Goal: Complete application form

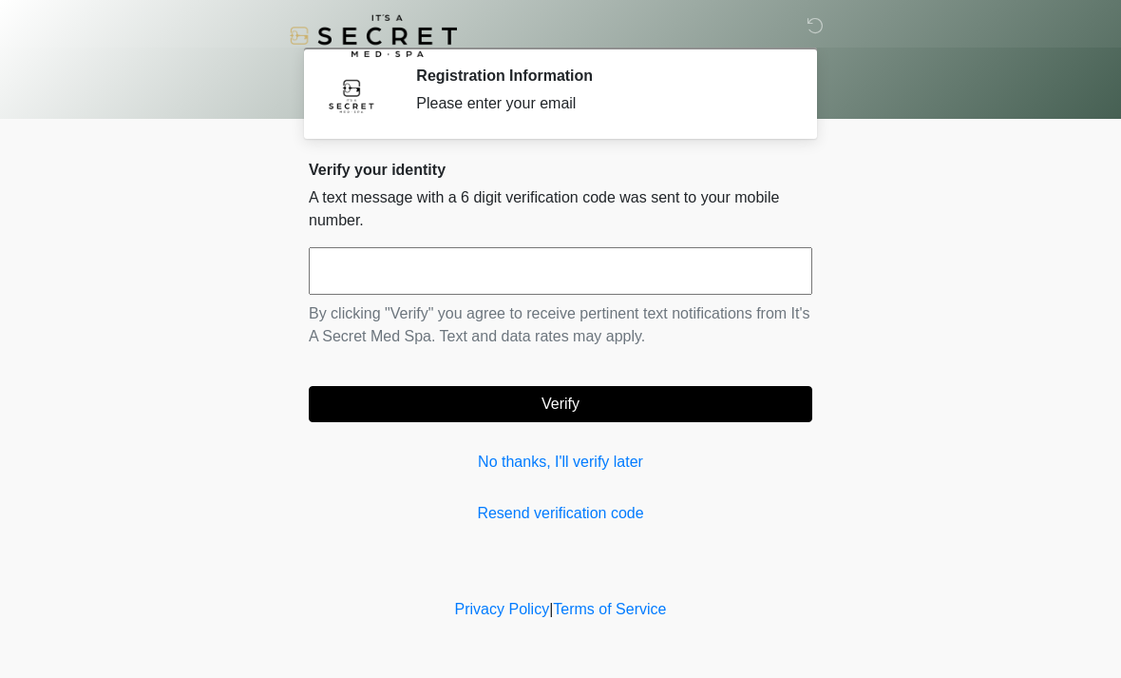
click at [358, 283] on input "text" at bounding box center [561, 271] width 504 height 48
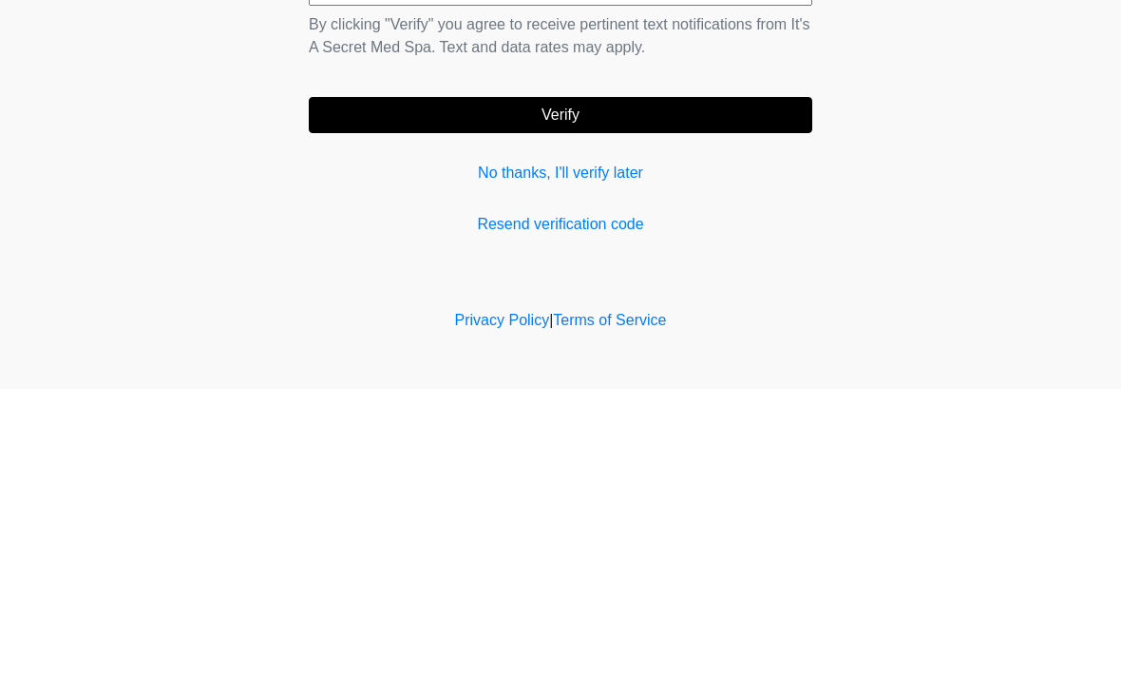
type input "******"
click at [441, 386] on button "Verify" at bounding box center [561, 404] width 504 height 36
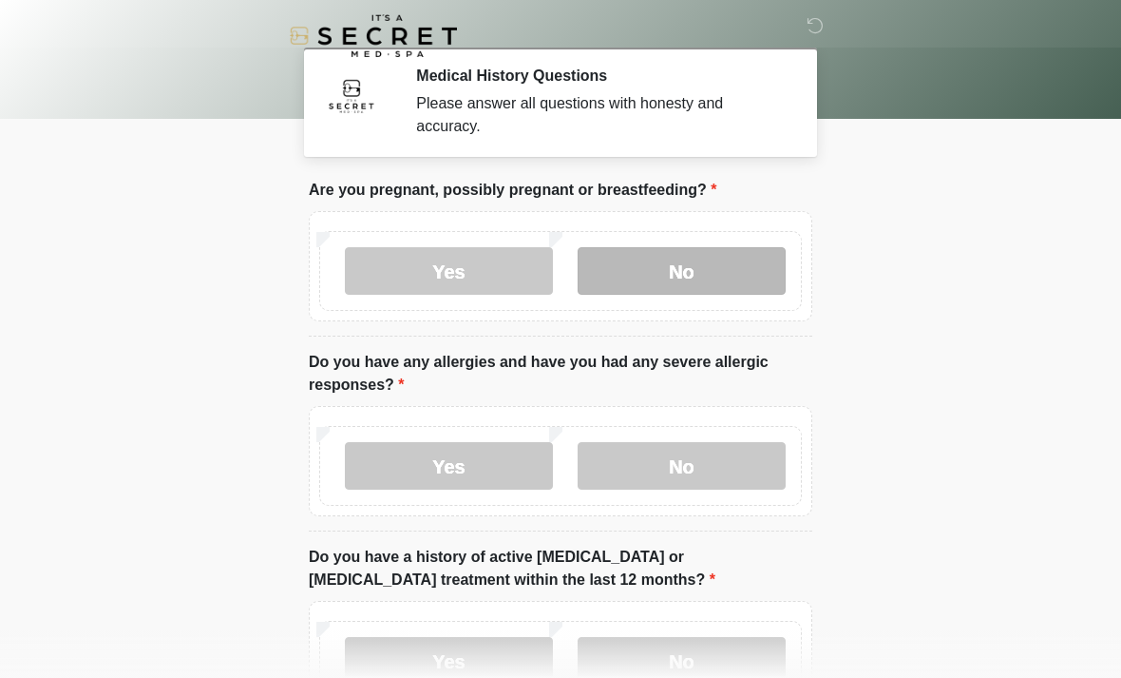
click at [759, 278] on label "No" at bounding box center [682, 271] width 208 height 48
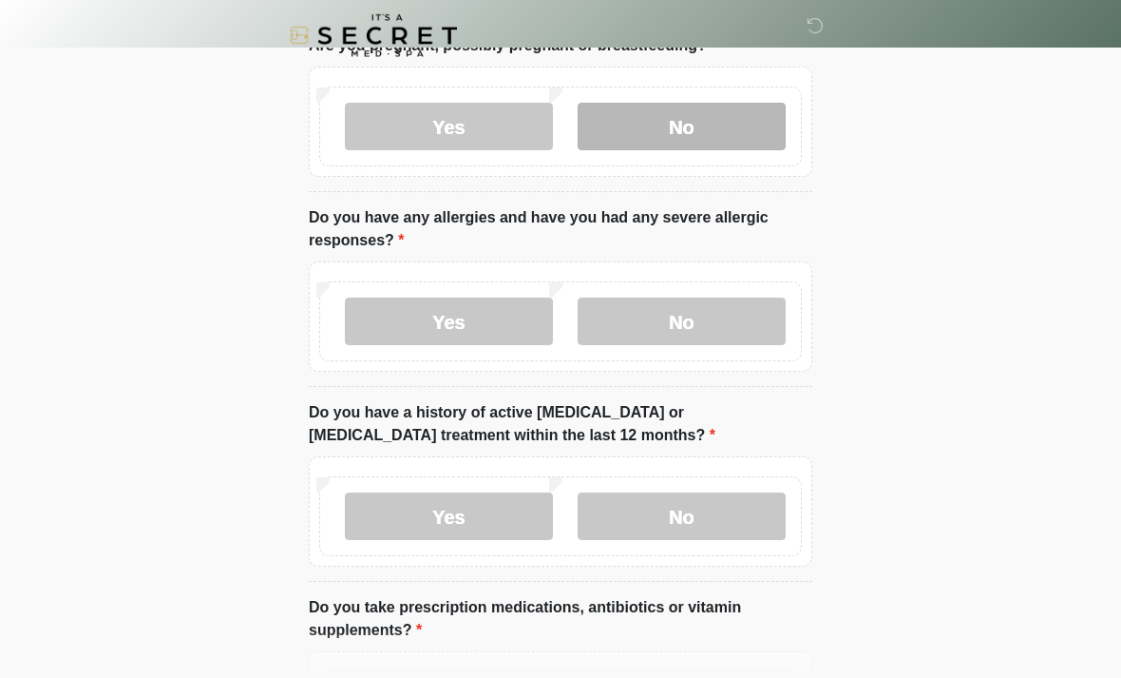
scroll to position [145, 0]
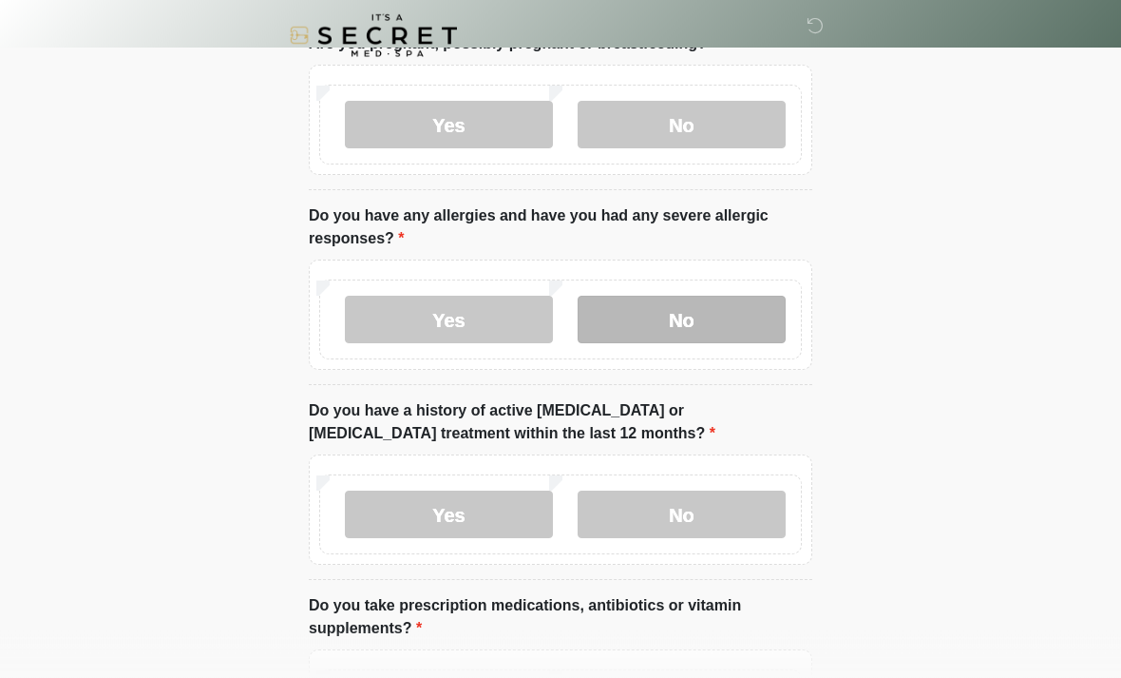
click at [754, 307] on label "No" at bounding box center [682, 321] width 208 height 48
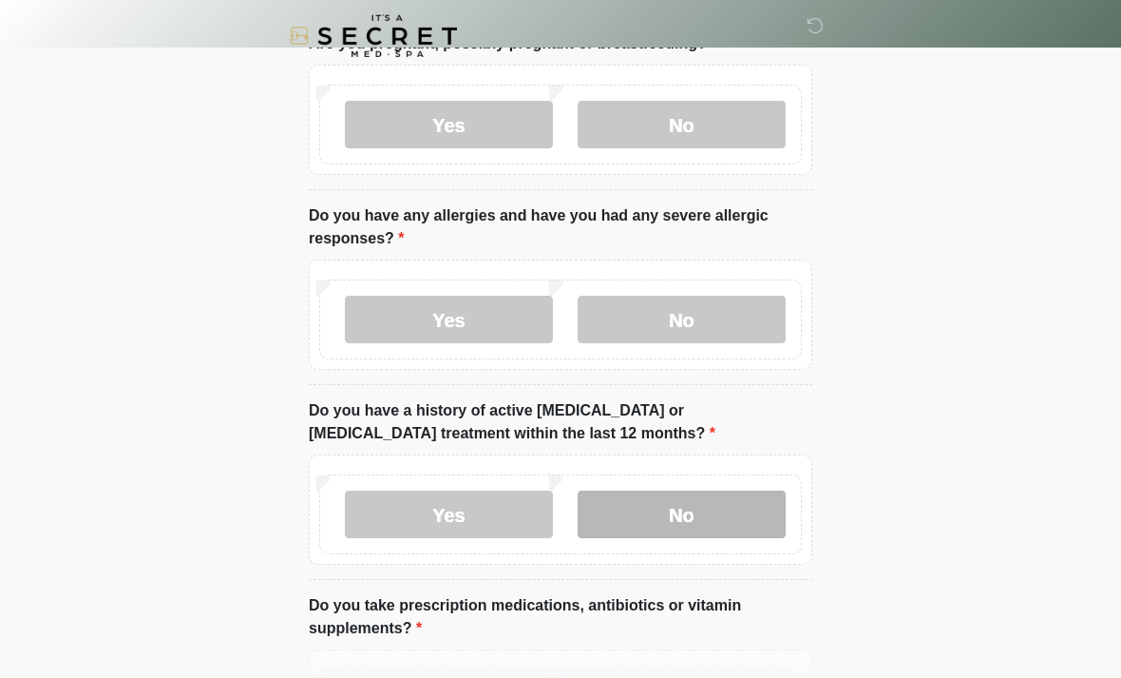
click at [754, 525] on label "No" at bounding box center [682, 514] width 208 height 48
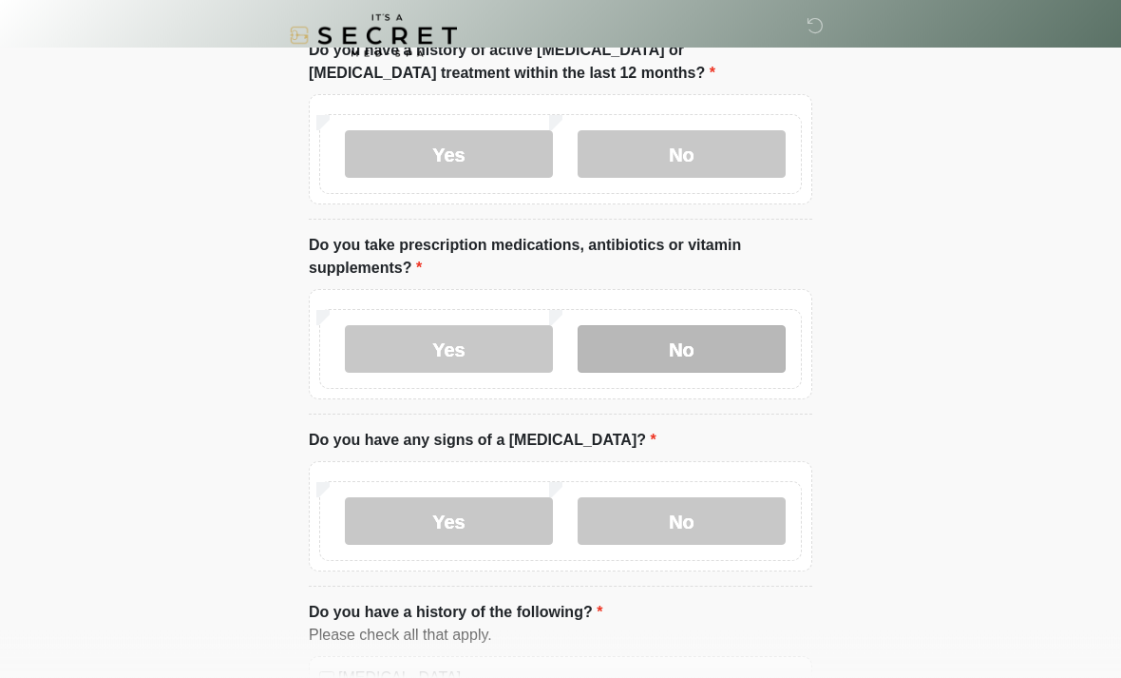
click at [752, 351] on label "No" at bounding box center [682, 350] width 208 height 48
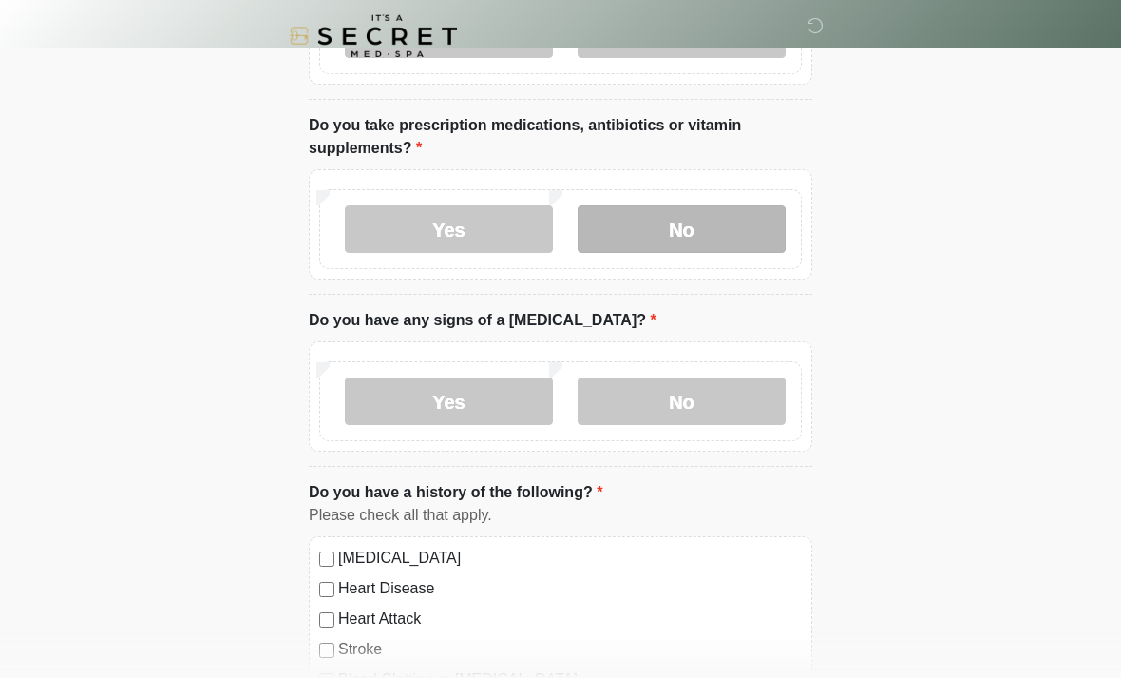
scroll to position [627, 0]
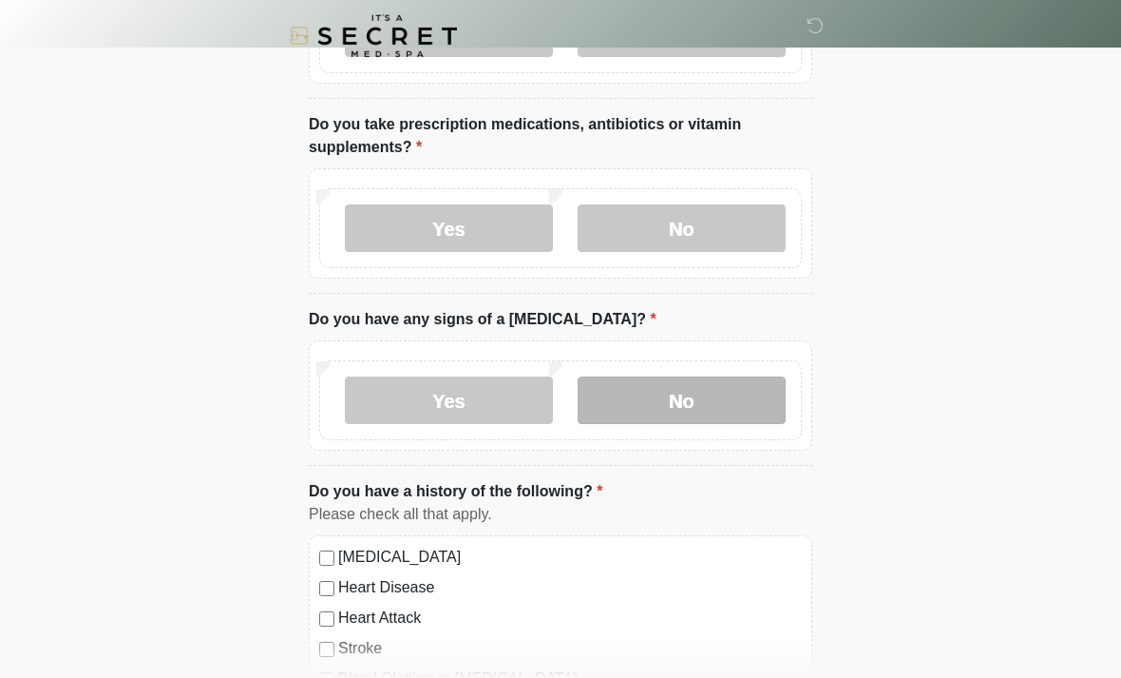
click at [762, 404] on label "No" at bounding box center [682, 400] width 208 height 48
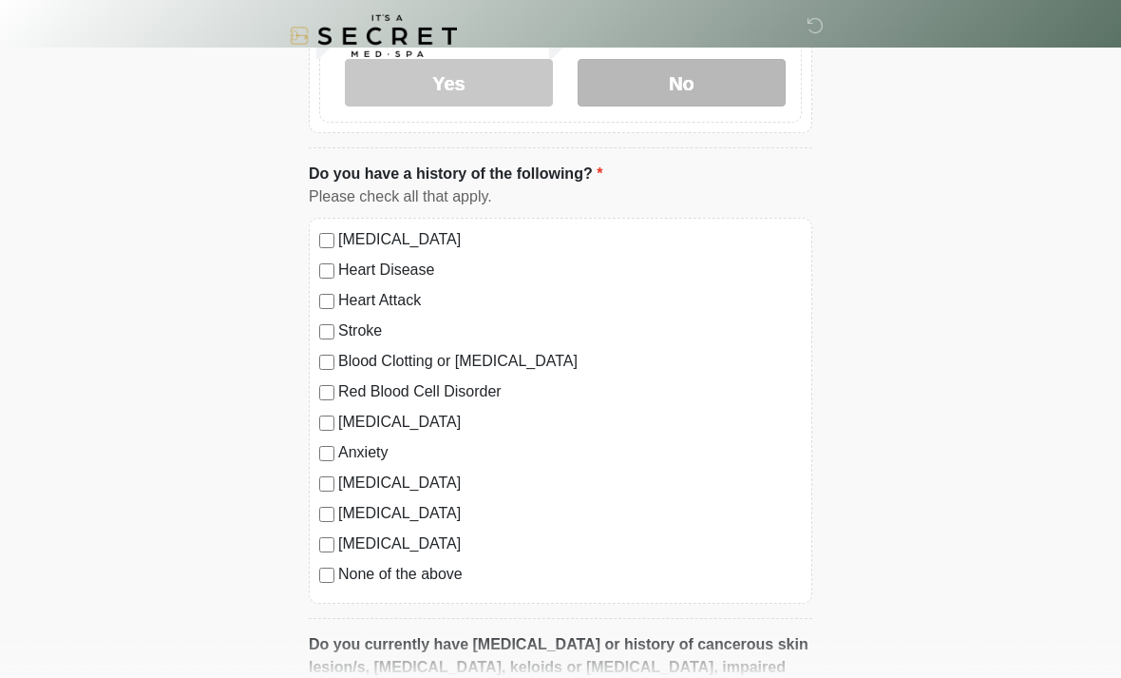
scroll to position [948, 0]
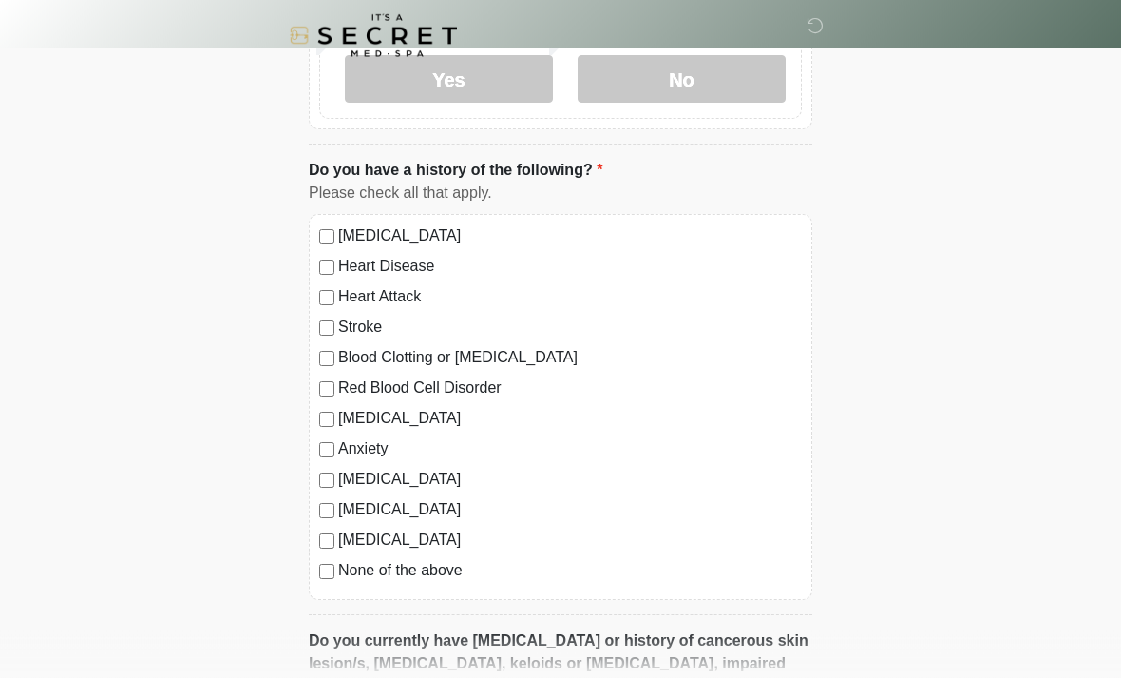
click at [443, 579] on label "None of the above" at bounding box center [570, 571] width 464 height 23
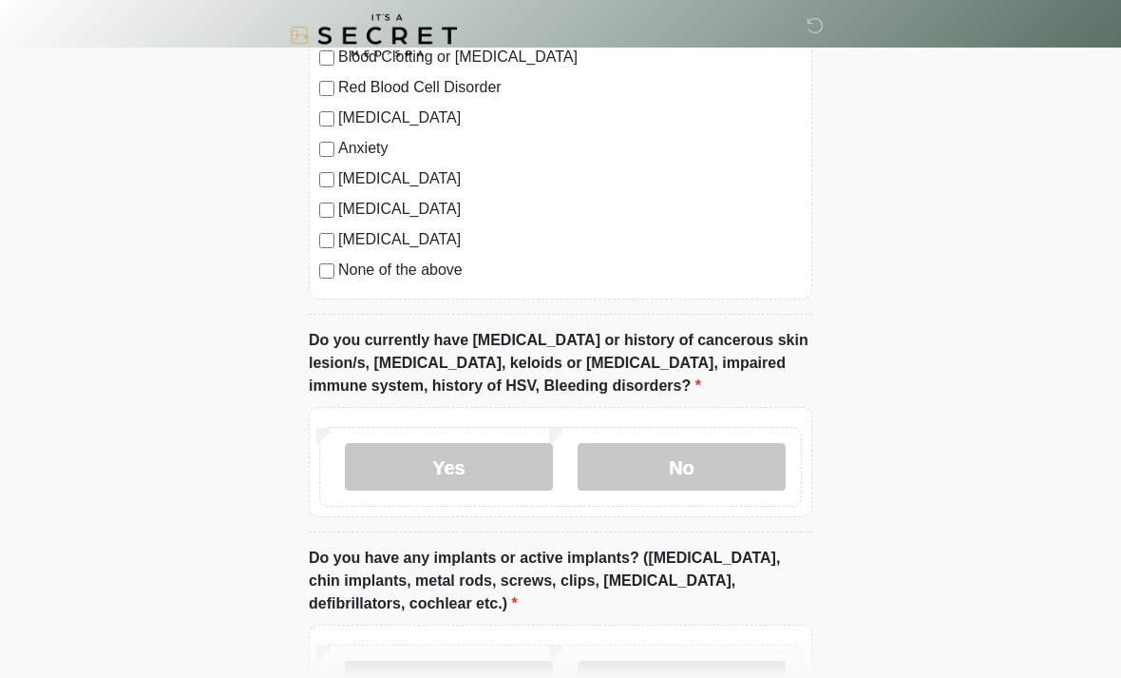
scroll to position [1253, 0]
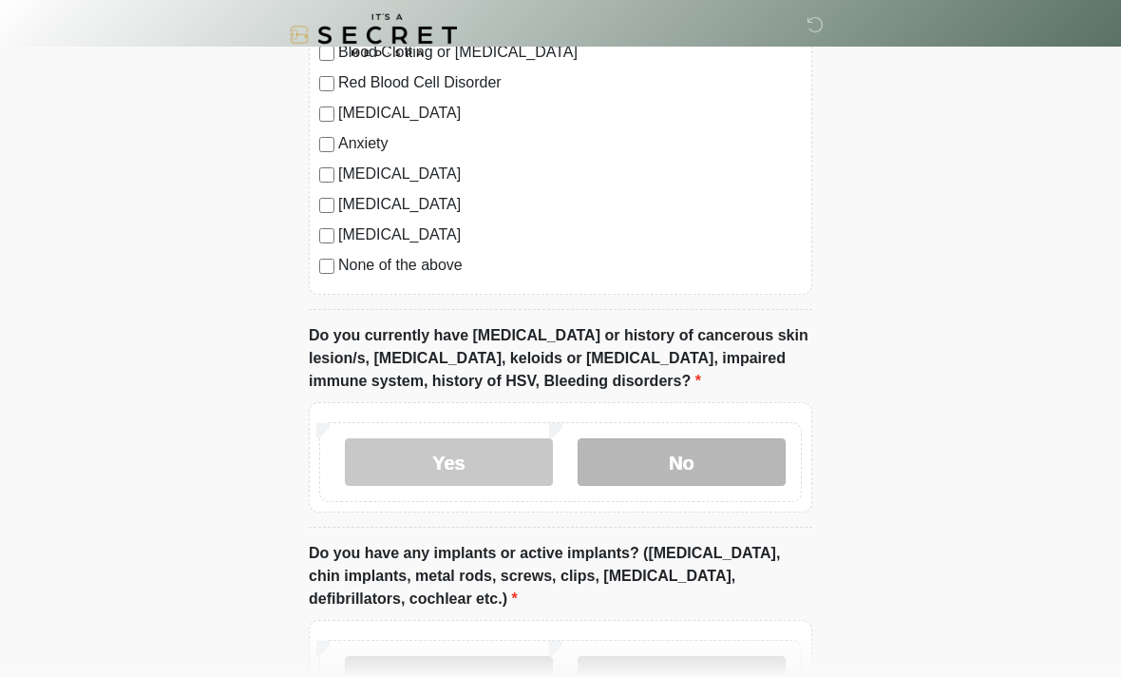
click at [764, 460] on label "No" at bounding box center [682, 463] width 208 height 48
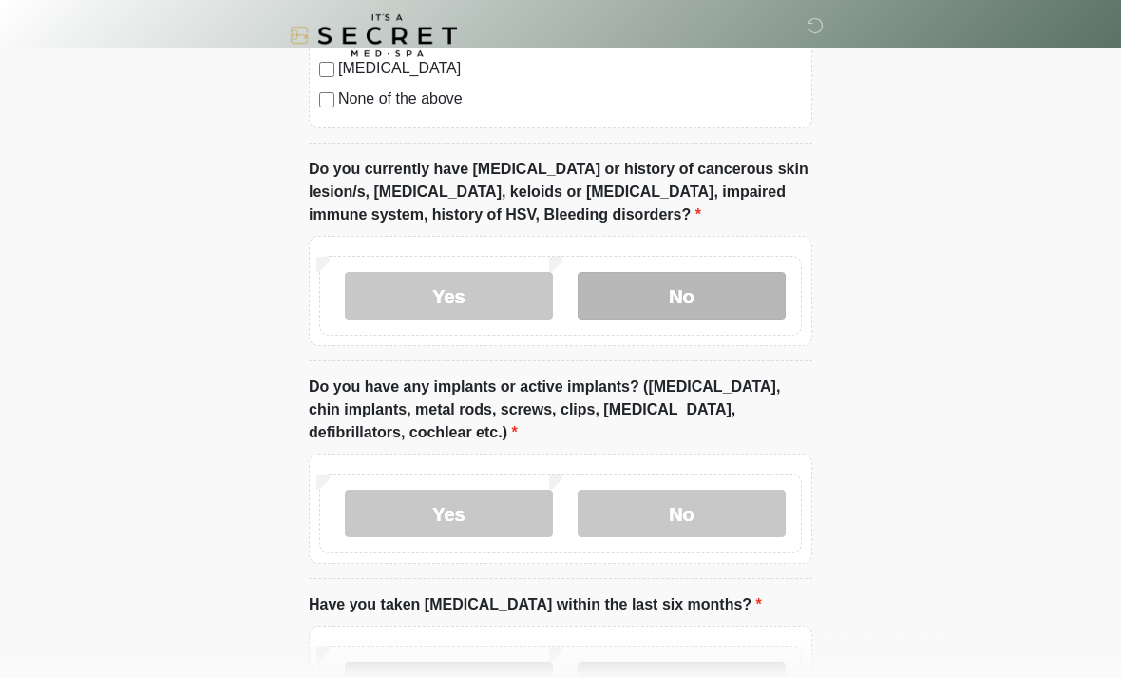
scroll to position [1426, 0]
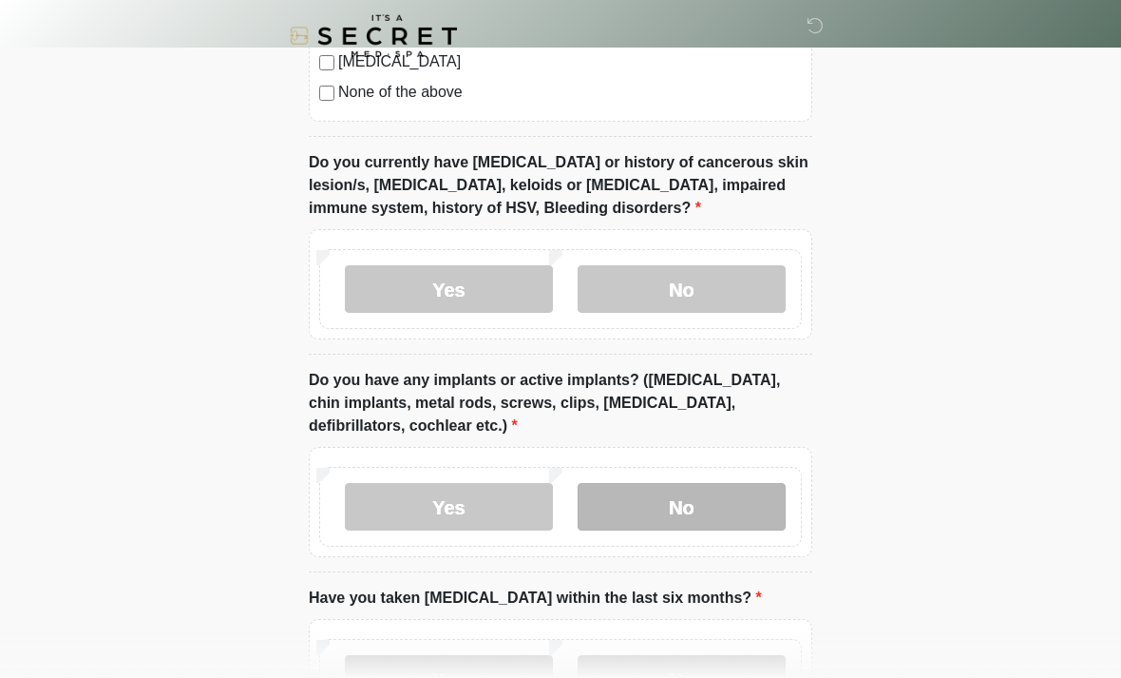
click at [771, 507] on label "No" at bounding box center [682, 507] width 208 height 48
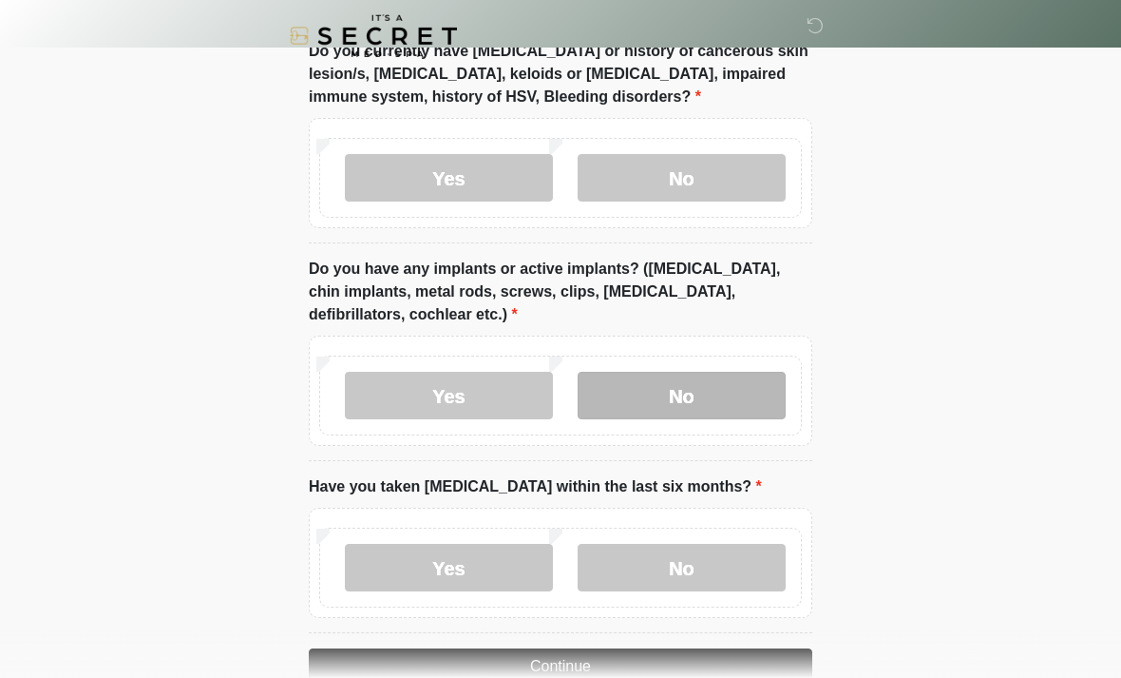
scroll to position [1582, 0]
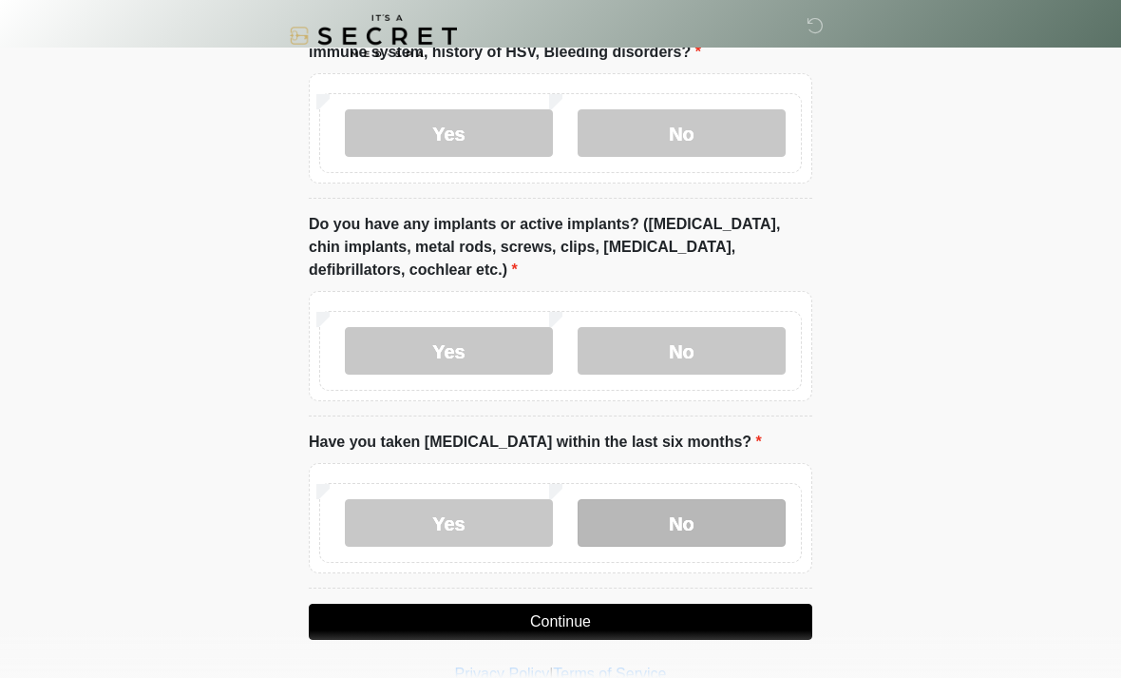
click at [759, 529] on label "No" at bounding box center [682, 523] width 208 height 48
click at [791, 619] on button "Continue" at bounding box center [561, 621] width 504 height 36
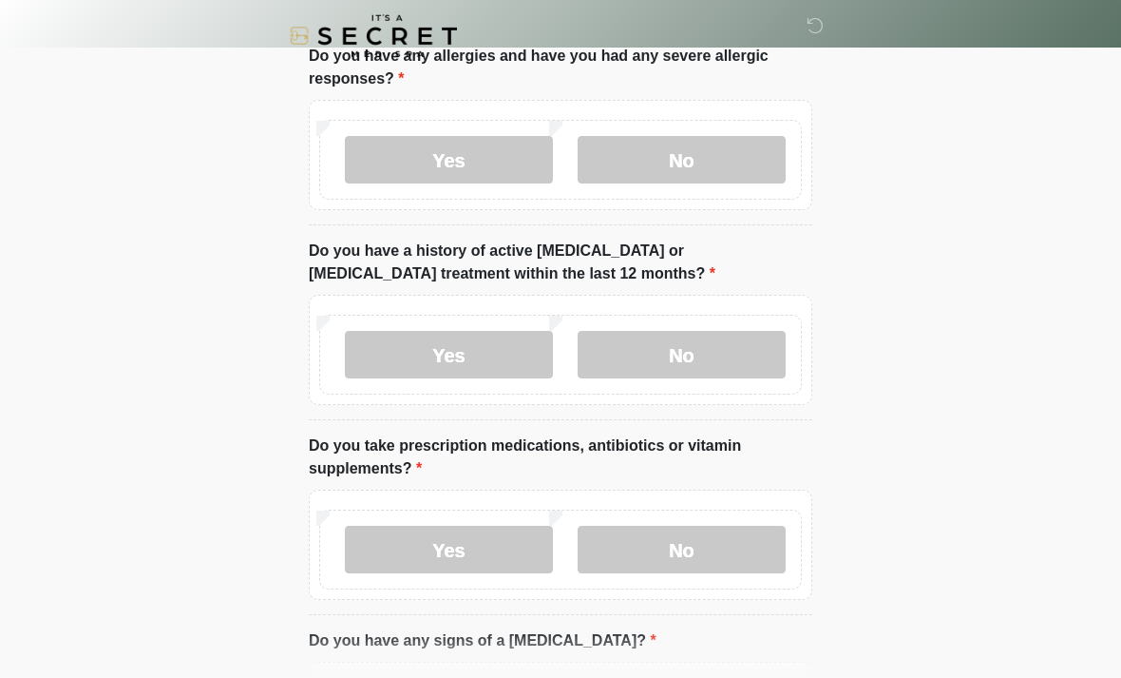
scroll to position [0, 0]
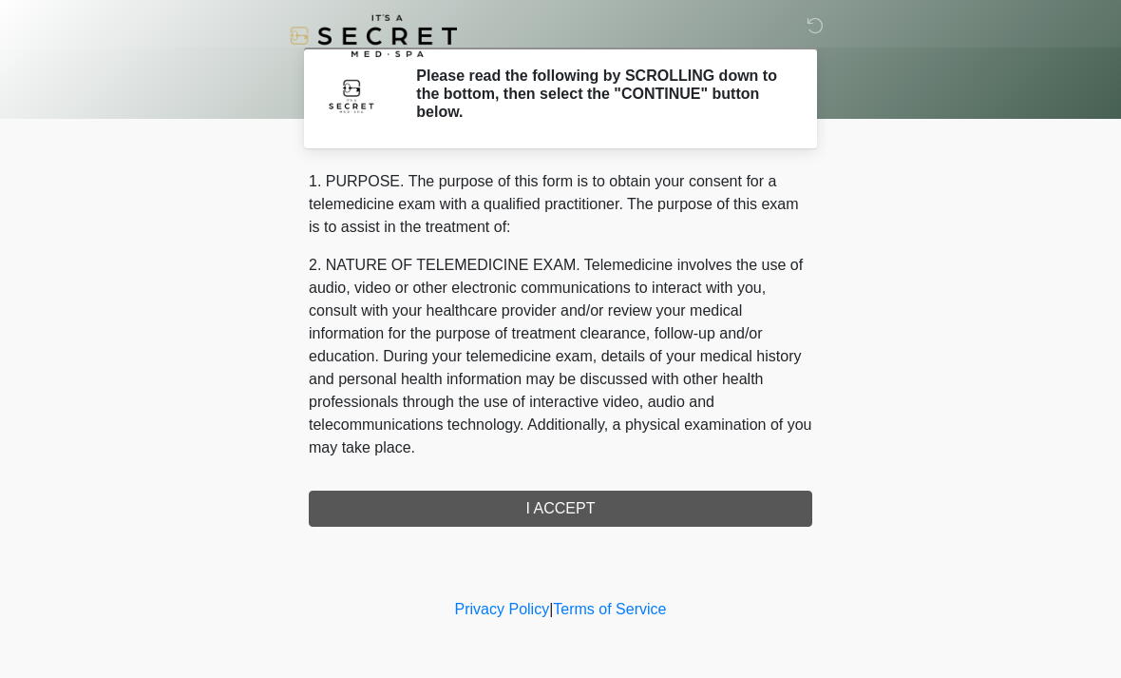
click at [781, 515] on div "1. PURPOSE. The purpose of this form is to obtain your consent for a telemedici…" at bounding box center [561, 348] width 504 height 356
click at [763, 512] on div "1. PURPOSE. The purpose of this form is to obtain your consent for a telemedici…" at bounding box center [561, 348] width 504 height 356
click at [733, 511] on div "1. PURPOSE. The purpose of this form is to obtain your consent for a telemedici…" at bounding box center [561, 348] width 504 height 356
click at [696, 502] on div "1. PURPOSE. The purpose of this form is to obtain your consent for a telemedici…" at bounding box center [561, 348] width 504 height 356
click at [649, 507] on div "1. PURPOSE. The purpose of this form is to obtain your consent for a telemedici…" at bounding box center [561, 348] width 504 height 356
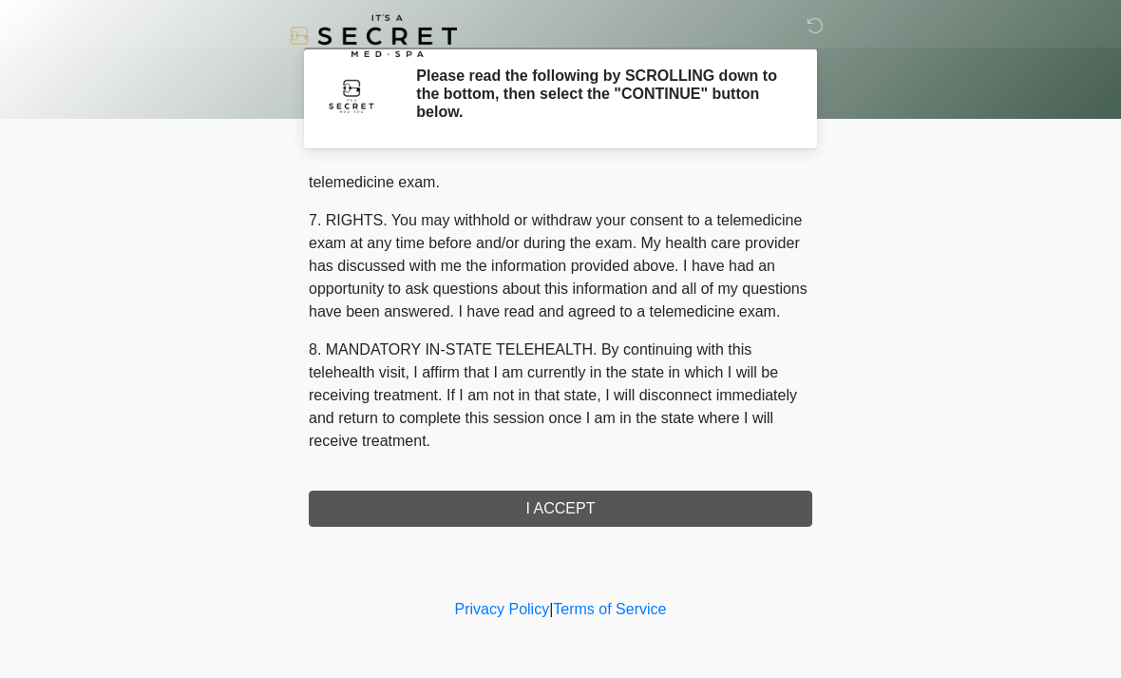
click at [546, 509] on div "1. PURPOSE. The purpose of this form is to obtain your consent for a telemedici…" at bounding box center [561, 348] width 504 height 356
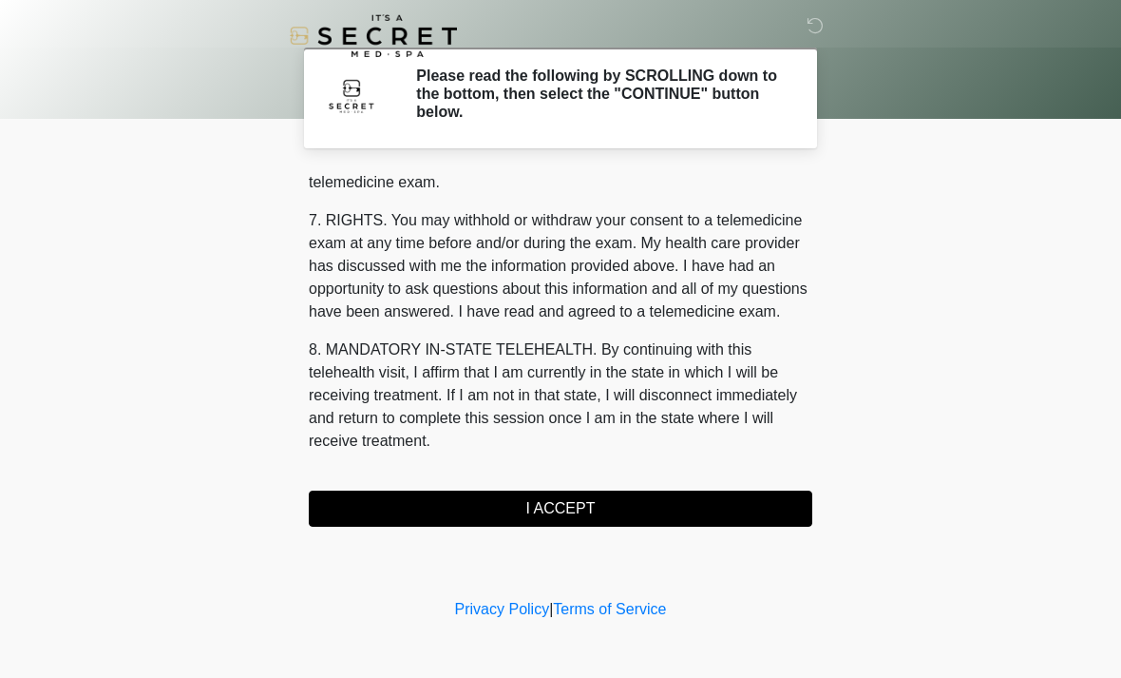
scroll to position [805, 0]
click at [584, 507] on button "I ACCEPT" at bounding box center [561, 508] width 504 height 36
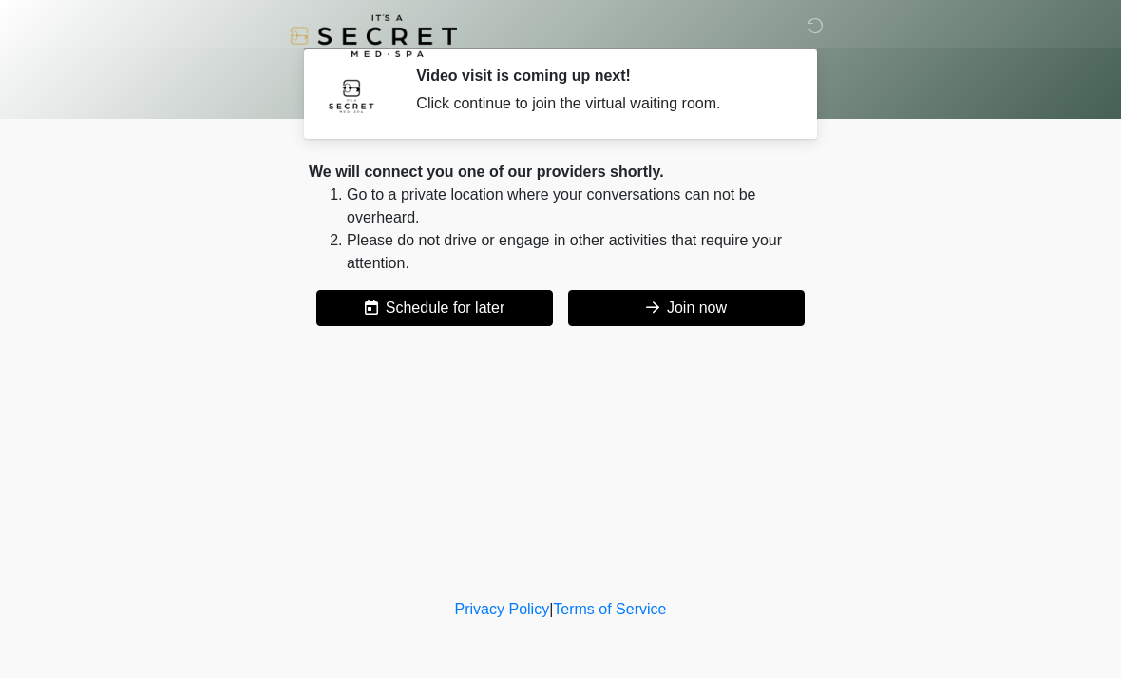
click at [769, 310] on button "Join now" at bounding box center [686, 308] width 237 height 36
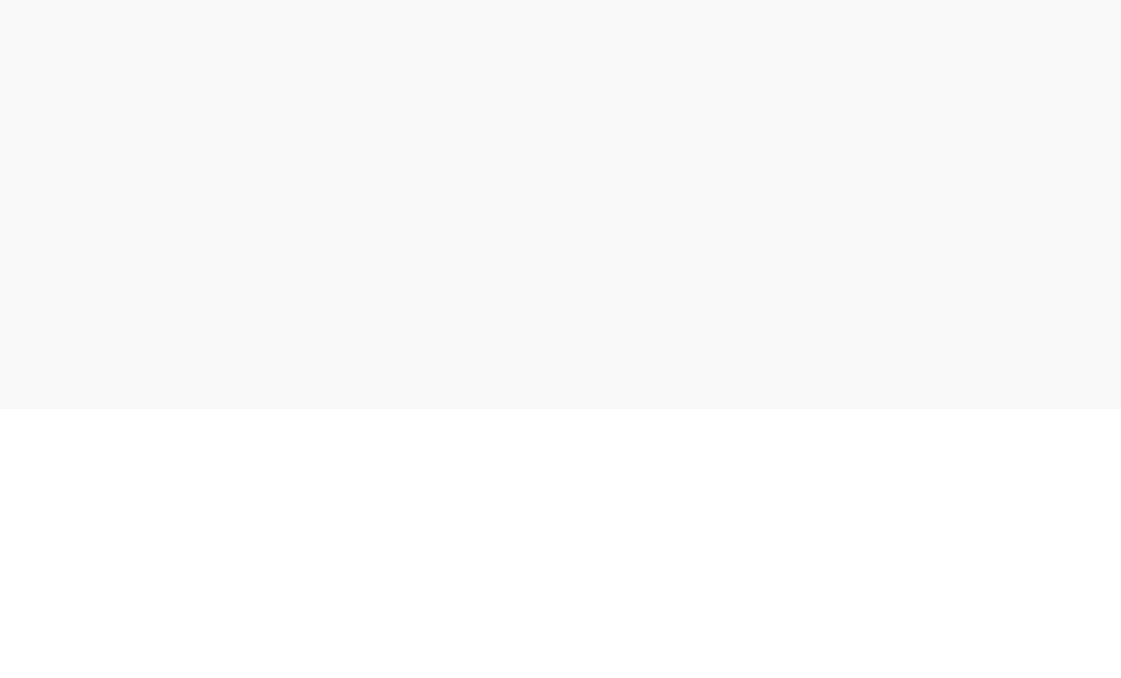
scroll to position [67, 0]
